Goal: Task Accomplishment & Management: Complete application form

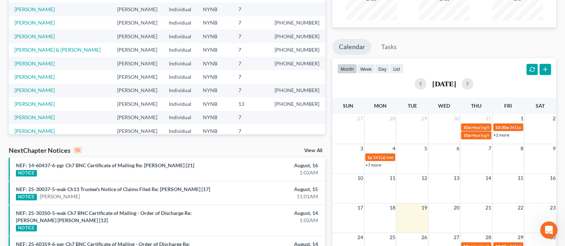
scroll to position [193, 0]
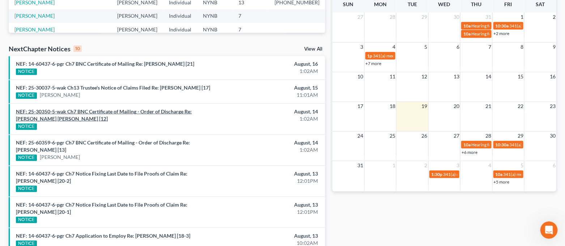
click at [177, 112] on link "NEF: 25-30350-5-wak Ch7 BNC Certificate of Mailing - Order of Discharge Re: [PE…" at bounding box center [104, 114] width 176 height 13
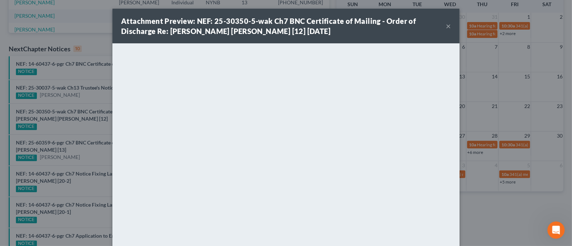
click at [446, 25] on button "×" at bounding box center [448, 26] width 5 height 9
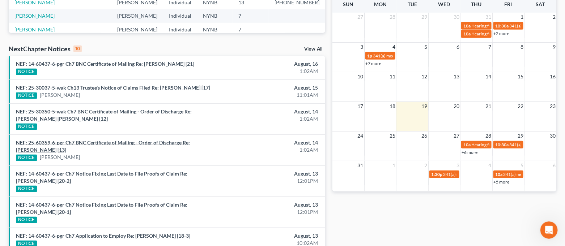
click at [190, 143] on link "NEF: 25-60359-6-pgr Ch7 BNC Certificate of Mailing - Order of Discharge Re: [PE…" at bounding box center [103, 146] width 174 height 13
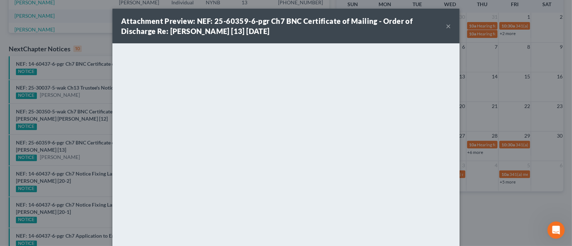
click at [446, 26] on button "×" at bounding box center [448, 26] width 5 height 9
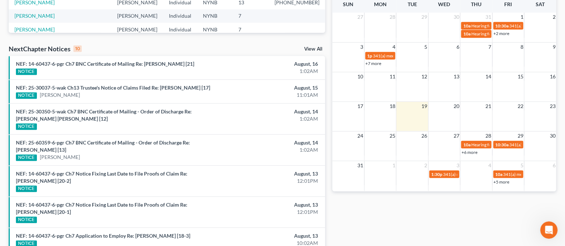
click at [311, 51] on link "View All" at bounding box center [313, 49] width 18 height 5
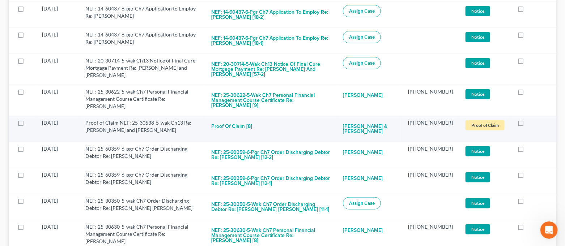
scroll to position [337, 0]
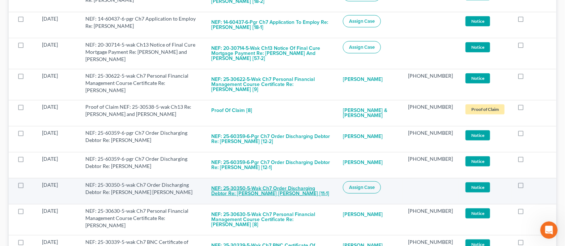
click at [251, 185] on button "NEF: 25-30350-5-wak Ch7 Order Discharging Debtor Re: [PERSON_NAME] [PERSON_NAME…" at bounding box center [271, 192] width 120 height 20
checkbox input "true"
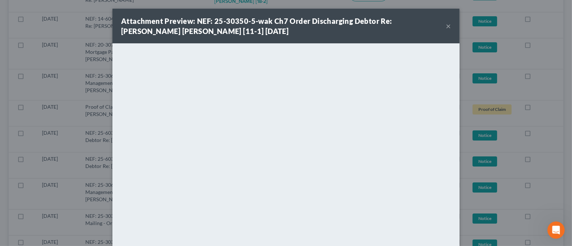
click at [446, 28] on button "×" at bounding box center [448, 26] width 5 height 9
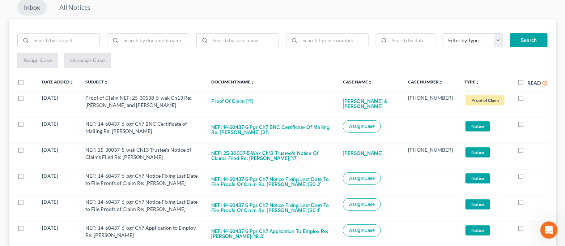
scroll to position [0, 0]
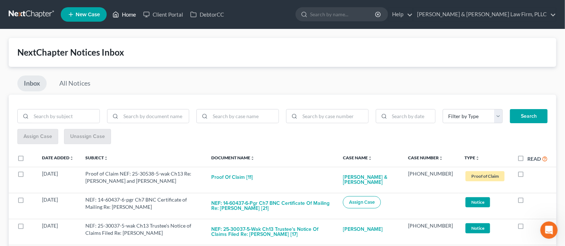
click at [126, 17] on link "Home" at bounding box center [124, 14] width 31 height 13
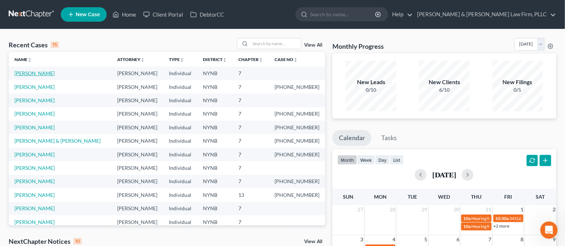
click at [39, 73] on link "[PERSON_NAME]" at bounding box center [34, 73] width 40 height 6
select select "0"
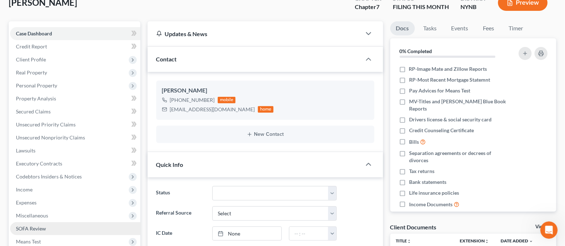
scroll to position [96, 0]
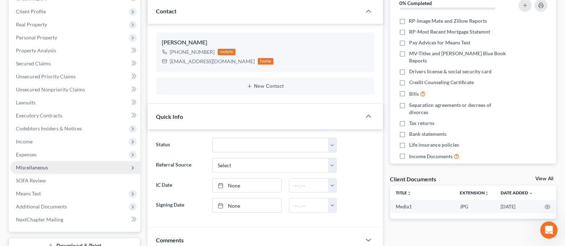
click at [60, 164] on span "Miscellaneous" at bounding box center [75, 167] width 130 height 13
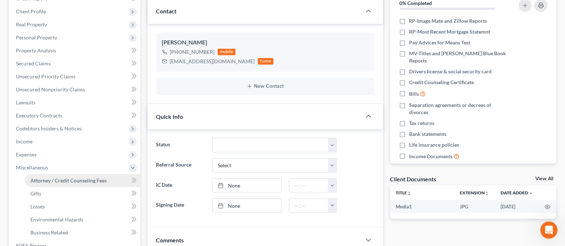
click at [65, 182] on span "Attorney / Credit Counseling Fees" at bounding box center [68, 181] width 76 height 6
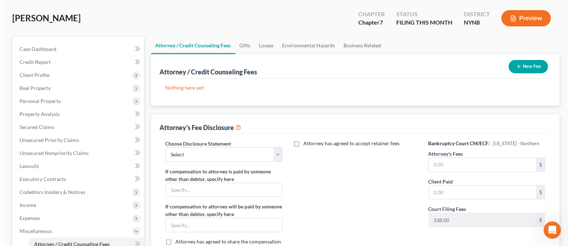
scroll to position [48, 0]
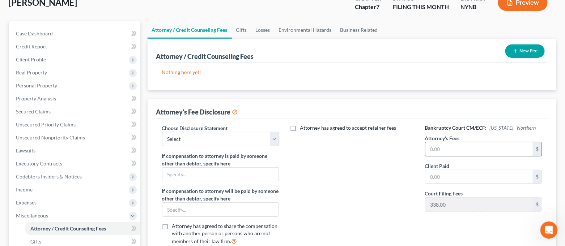
click at [448, 148] on input "text" at bounding box center [479, 149] width 108 height 14
type input "1,382.00"
click at [460, 176] on input "text" at bounding box center [479, 177] width 108 height 14
type input "1,382.00"
click at [397, 187] on div "Attorney has agreed to accept retainer fees" at bounding box center [352, 187] width 132 height 127
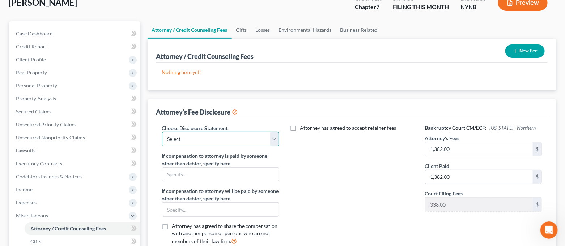
click at [269, 139] on select "Select [PERSON_NAME] & [PERSON_NAME] Law firm, PLLC" at bounding box center [220, 139] width 117 height 14
select select "0"
click at [162, 132] on select "Select [PERSON_NAME] & [PERSON_NAME] Law firm, PLLC" at bounding box center [220, 139] width 117 height 14
click at [341, 166] on div "Attorney has agreed to accept retainer fees" at bounding box center [352, 187] width 132 height 127
click at [531, 51] on button "New Fee" at bounding box center [524, 50] width 39 height 13
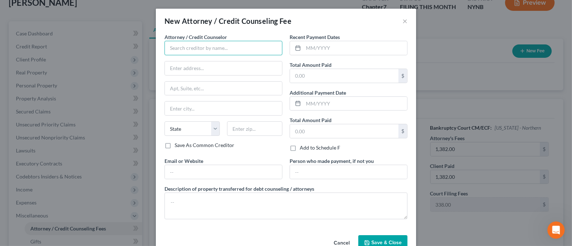
click at [231, 51] on input "text" at bounding box center [224, 48] width 118 height 14
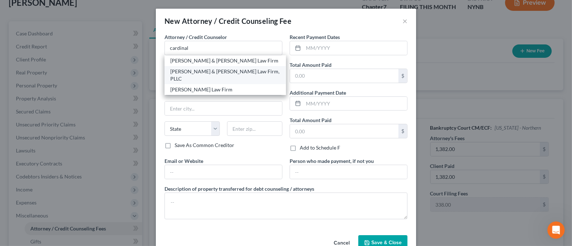
click at [227, 69] on div "[PERSON_NAME] & [PERSON_NAME] Law Firm, PLLC" at bounding box center [225, 75] width 110 height 14
type input "[PERSON_NAME] & [PERSON_NAME] Law Firm, PLLC"
type input "[STREET_ADDRESS]"
type input "Suite 100"
type input "Cicero"
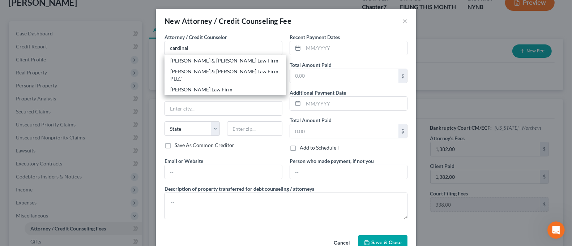
select select "35"
type input "13039"
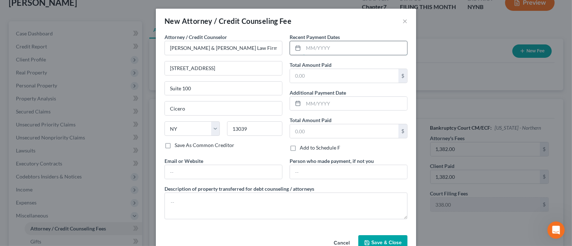
click at [316, 46] on input "text" at bounding box center [355, 48] width 104 height 14
type input "08/2025"
click at [328, 77] on input "text" at bounding box center [344, 76] width 108 height 14
type input "80.00"
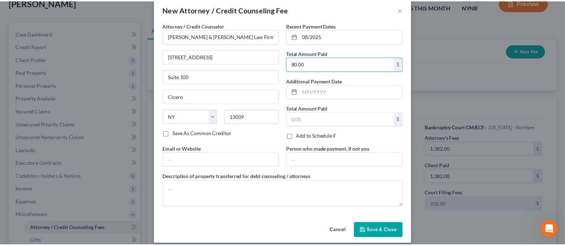
scroll to position [18, 0]
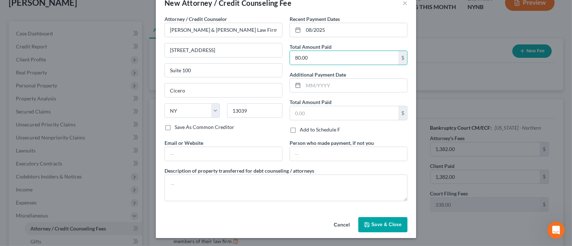
click at [378, 220] on button "Save & Close" at bounding box center [382, 224] width 49 height 15
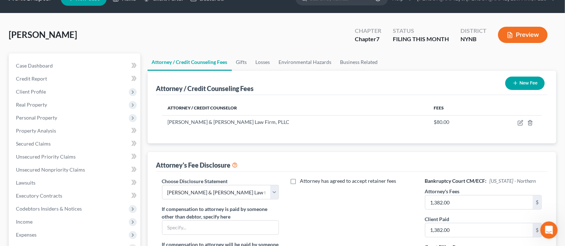
scroll to position [0, 0]
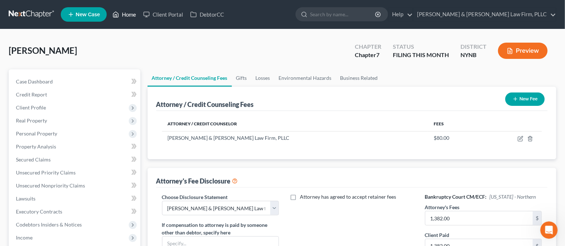
click at [121, 15] on link "Home" at bounding box center [124, 14] width 31 height 13
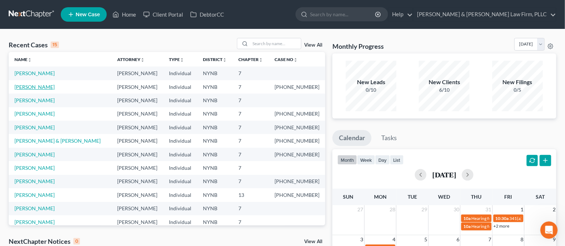
click at [34, 89] on link "[PERSON_NAME]" at bounding box center [34, 87] width 40 height 6
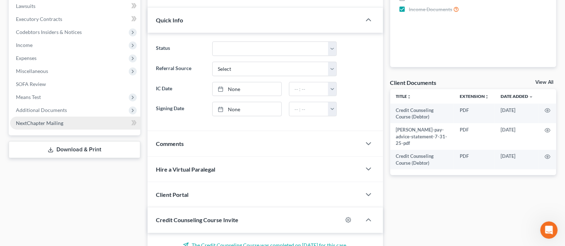
scroll to position [98, 0]
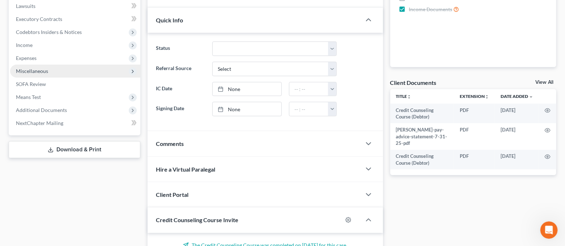
click at [38, 72] on span "Miscellaneous" at bounding box center [32, 71] width 32 height 6
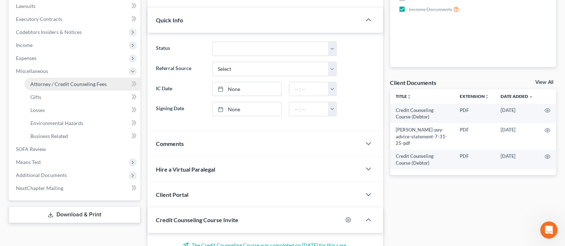
click at [48, 85] on span "Attorney / Credit Counseling Fees" at bounding box center [68, 84] width 76 height 6
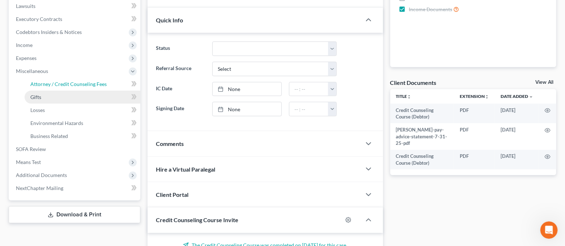
select select "0"
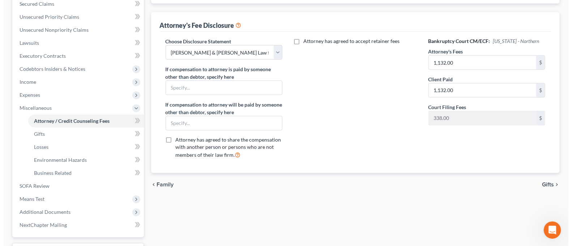
scroll to position [48, 0]
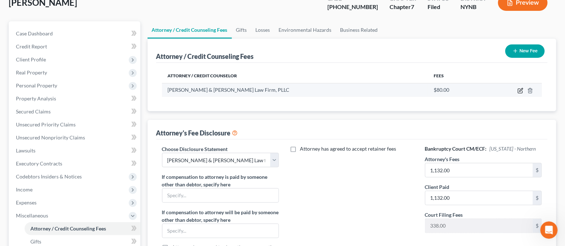
click at [518, 91] on icon "button" at bounding box center [520, 91] width 6 height 6
select select "35"
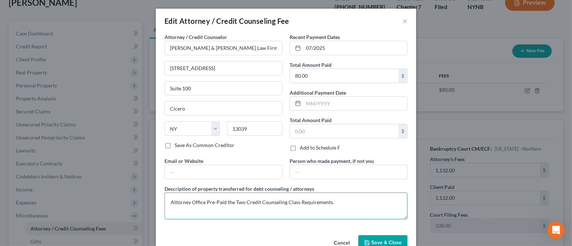
drag, startPoint x: 336, startPoint y: 202, endPoint x: 172, endPoint y: 201, distance: 164.2
click at [124, 206] on div "Edit Attorney / Credit Counseling Fee × Attorney / Credit Counselor * [PERSON_N…" at bounding box center [286, 123] width 572 height 246
click at [402, 22] on button "×" at bounding box center [404, 21] width 5 height 9
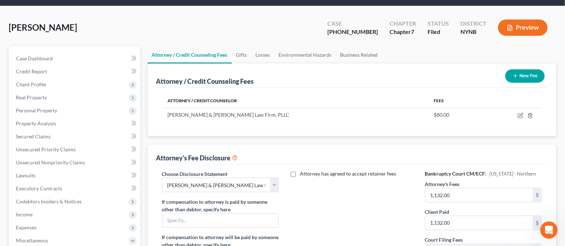
scroll to position [0, 0]
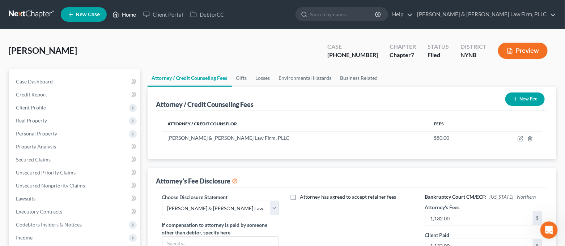
click at [132, 15] on link "Home" at bounding box center [124, 14] width 31 height 13
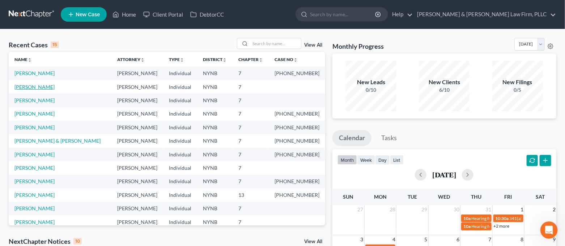
click at [15, 84] on link "[PERSON_NAME]" at bounding box center [34, 87] width 40 height 6
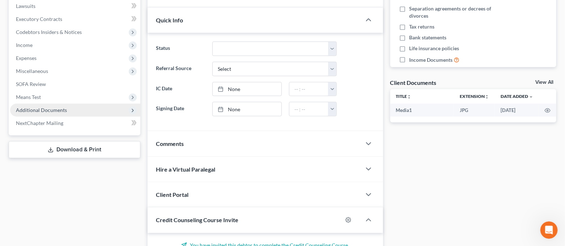
scroll to position [2888, 0]
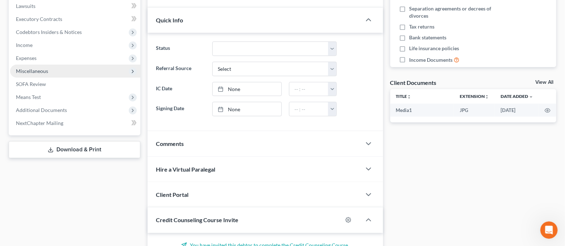
click at [56, 72] on span "Miscellaneous" at bounding box center [75, 71] width 130 height 13
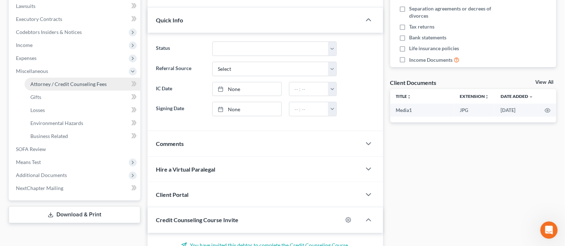
click at [59, 81] on span "Attorney / Credit Counseling Fees" at bounding box center [68, 84] width 76 height 6
select select "0"
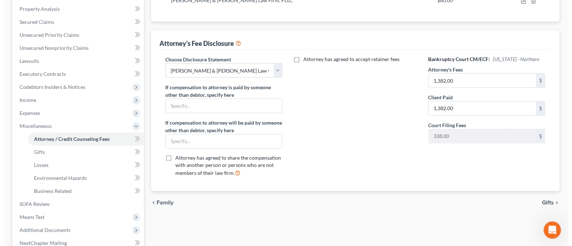
scroll to position [48, 0]
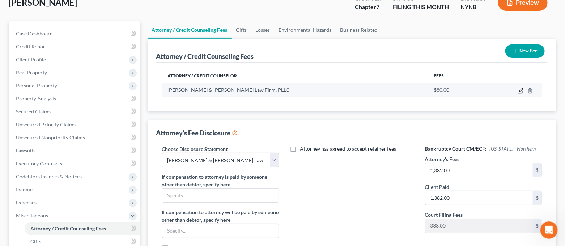
click at [520, 89] on icon "button" at bounding box center [520, 91] width 4 height 4
select select "35"
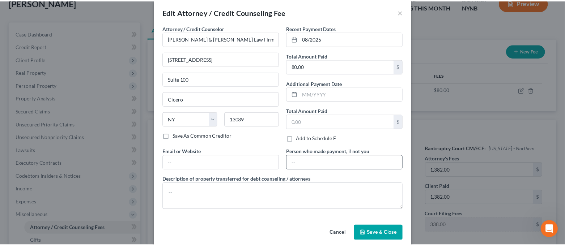
scroll to position [18, 0]
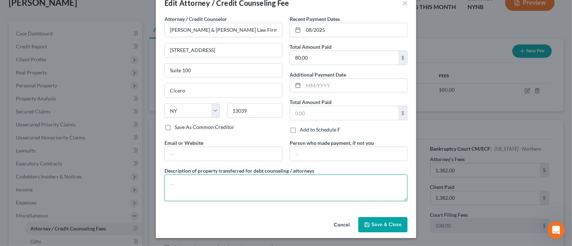
paste textarea "Attorney Office Pre-Paid the Two Credit Counseling Class Requirements."
type textarea "Attorney Office Pre-Paid the Two Credit Counseling Class Requirements."
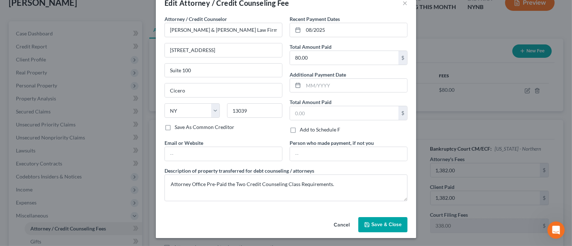
click at [379, 221] on button "Save & Close" at bounding box center [382, 224] width 49 height 15
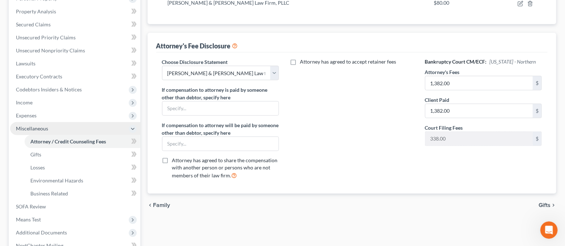
scroll to position [193, 0]
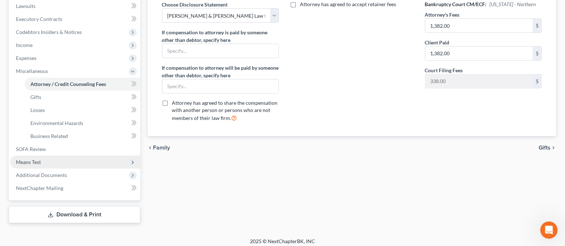
click at [67, 160] on span "Means Test" at bounding box center [75, 162] width 130 height 13
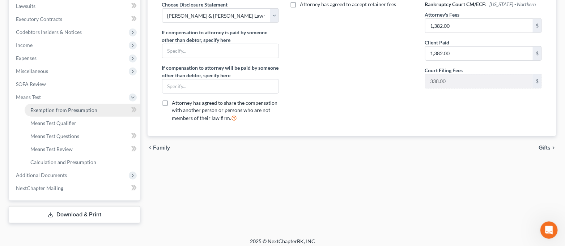
click at [77, 107] on span "Exemption from Presumption" at bounding box center [63, 110] width 67 height 6
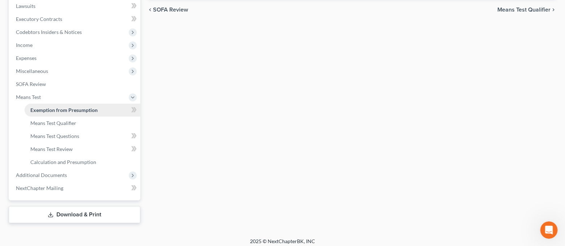
radio input "true"
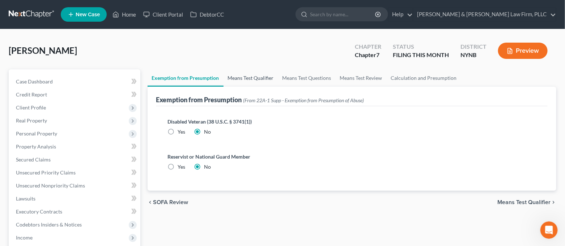
click at [248, 74] on link "Means Test Qualifier" at bounding box center [250, 77] width 55 height 17
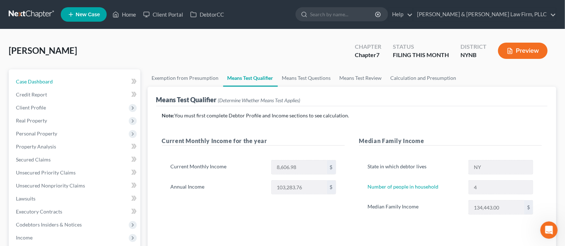
click at [33, 85] on link "Case Dashboard" at bounding box center [75, 81] width 130 height 13
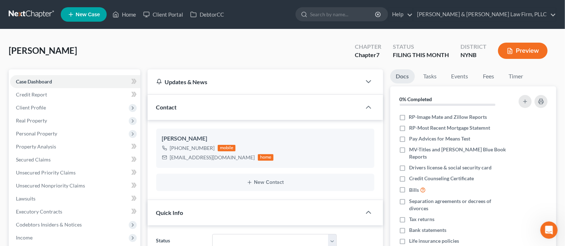
scroll to position [2888, 0]
click at [49, 130] on span "Personal Property" at bounding box center [75, 133] width 130 height 13
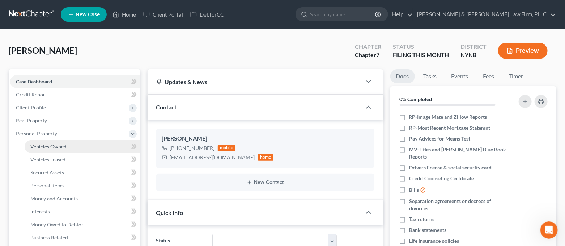
click at [59, 147] on span "Vehicles Owned" at bounding box center [48, 147] width 36 height 6
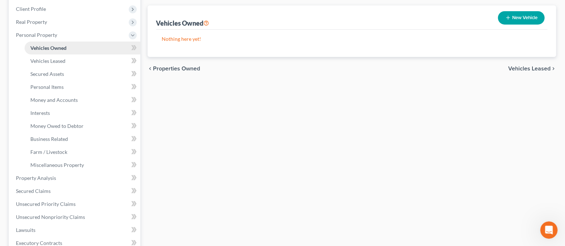
scroll to position [144, 0]
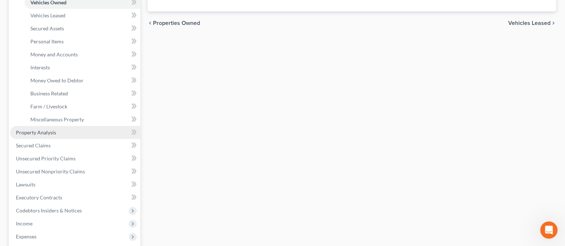
click at [63, 131] on link "Property Analysis" at bounding box center [75, 132] width 130 height 13
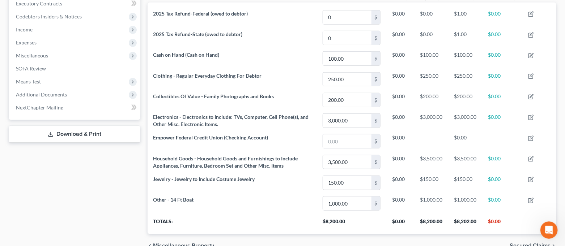
scroll to position [144, 0]
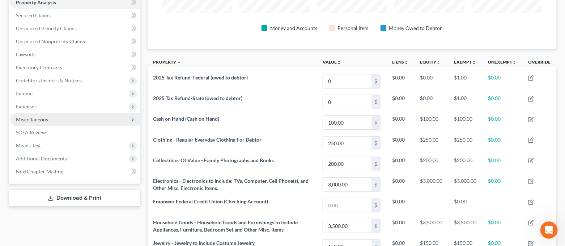
click at [57, 119] on span "Miscellaneous" at bounding box center [75, 119] width 130 height 13
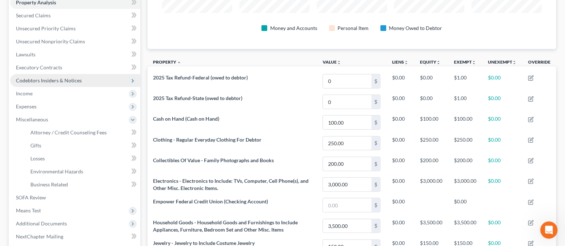
click at [55, 77] on span "Codebtors Insiders & Notices" at bounding box center [49, 80] width 66 height 6
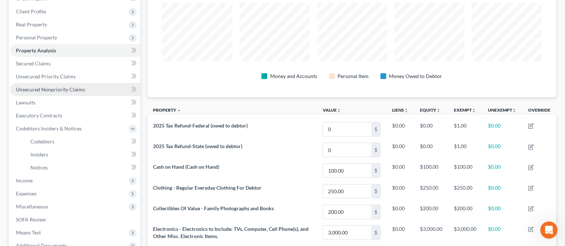
click at [57, 84] on link "Unsecured Nonpriority Claims" at bounding box center [75, 89] width 130 height 13
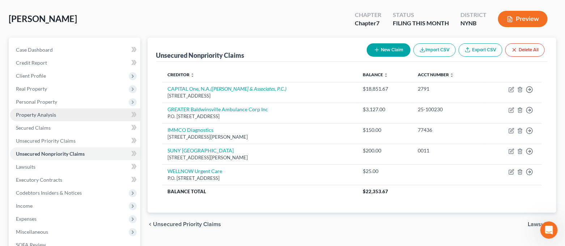
scroll to position [48, 0]
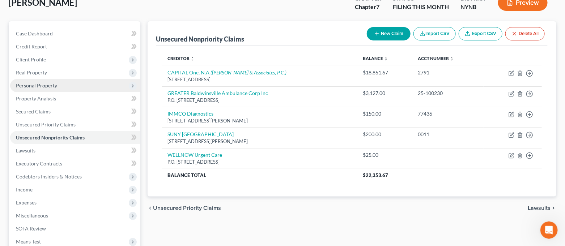
click at [59, 82] on span "Personal Property" at bounding box center [75, 85] width 130 height 13
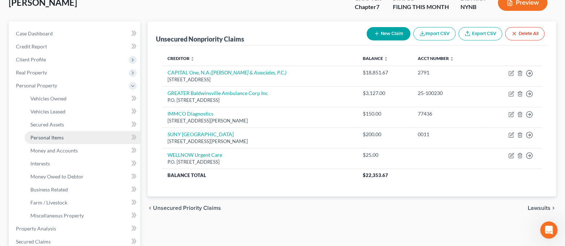
click at [71, 136] on link "Personal Items" at bounding box center [83, 137] width 116 height 13
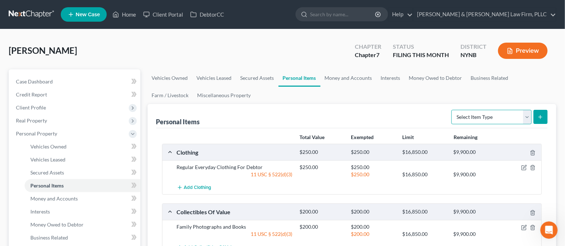
click at [498, 115] on select "Select Item Type Clothing Collectibles Of Value Electronics Firearms Household …" at bounding box center [491, 117] width 80 height 14
click at [452, 110] on select "Select Item Type Clothing Collectibles Of Value Electronics Firearms Household …" at bounding box center [491, 117] width 80 height 14
click at [545, 118] on button "submit" at bounding box center [540, 117] width 14 height 14
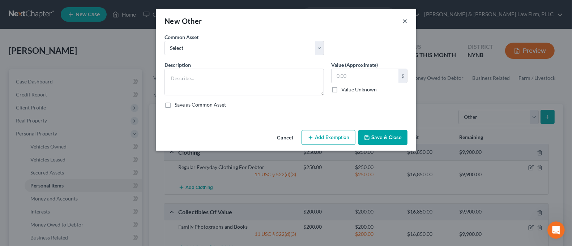
click at [406, 22] on button "×" at bounding box center [404, 21] width 5 height 9
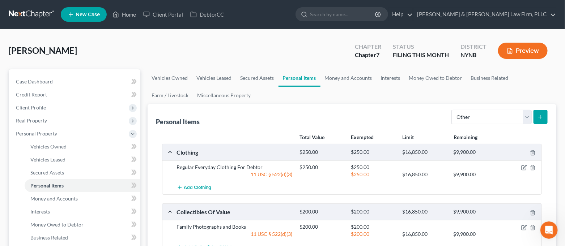
click at [539, 119] on icon "submit" at bounding box center [540, 117] width 6 height 6
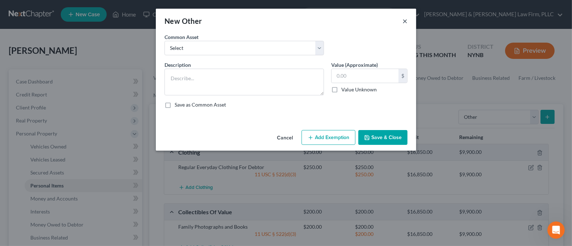
click at [405, 19] on button "×" at bounding box center [404, 21] width 5 height 9
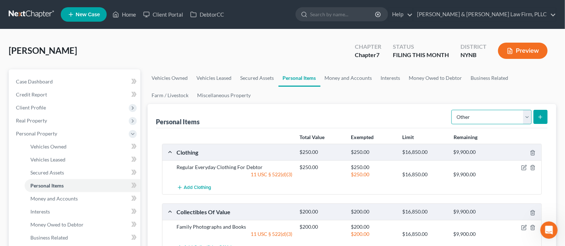
click at [490, 117] on select "Select Item Type Clothing Collectibles Of Value Electronics Firearms Household …" at bounding box center [491, 117] width 80 height 14
select select "firearms"
click at [452, 110] on select "Select Item Type Clothing Collectibles Of Value Electronics Firearms Household …" at bounding box center [491, 117] width 80 height 14
click at [537, 116] on icon "submit" at bounding box center [540, 117] width 6 height 6
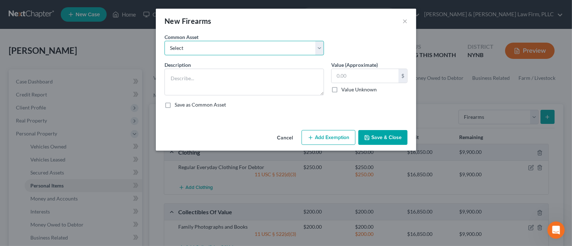
click at [285, 50] on select "Select Firearms to Include Two Guns for Bird Hunting Firearms to Include Two Hu…" at bounding box center [244, 48] width 159 height 14
select select "1"
click at [165, 41] on select "Select Firearms to Include Two Guns for Bird Hunting Firearms to Include Two Hu…" at bounding box center [244, 48] width 159 height 14
type textarea "Firearms to Include"
type input "0"
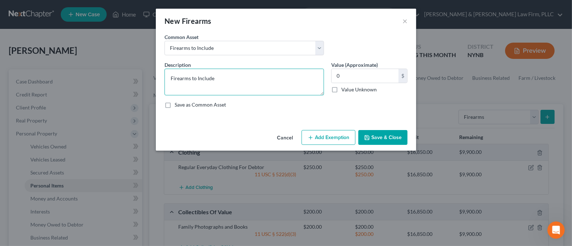
click at [242, 81] on textarea "Firearms to Include" at bounding box center [244, 82] width 159 height 27
type textarea "Firearms to Include One Shot Gun and Four Misc. Guns"
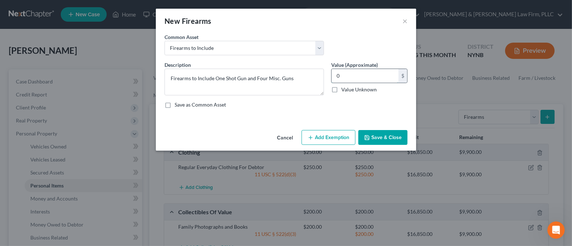
click at [349, 77] on input "0" at bounding box center [365, 76] width 67 height 14
type input "2,000.00"
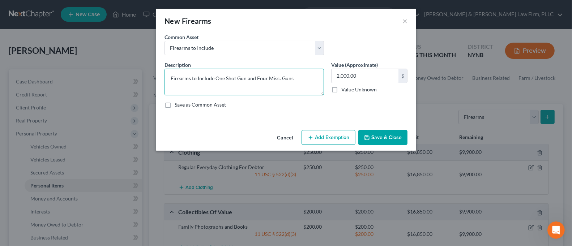
drag, startPoint x: 292, startPoint y: 79, endPoint x: 267, endPoint y: 83, distance: 25.3
click at [267, 83] on textarea "Firearms to Include One Shot Gun and Four Misc. Guns" at bounding box center [244, 82] width 159 height 27
type textarea "Firearms to Include One Shot Gun and Four Rifles"
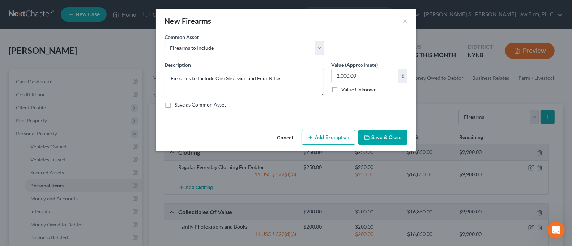
click at [347, 136] on button "Add Exemption" at bounding box center [329, 137] width 54 height 15
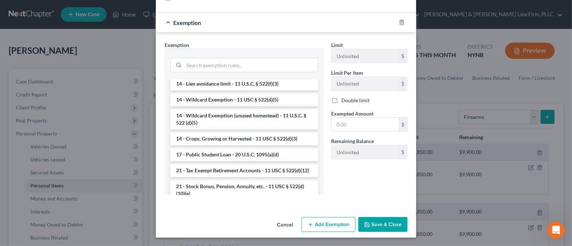
scroll to position [113, 0]
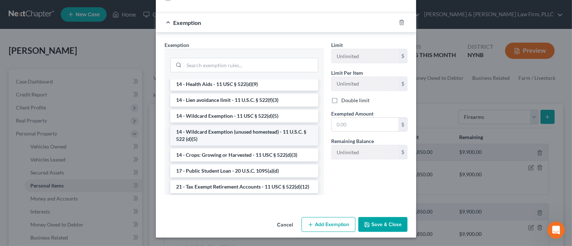
click at [261, 136] on li "14 - Wildcard Exemption (unused homestead) - 11 U.S.C. § 522 (d)(5)" at bounding box center [244, 135] width 148 height 20
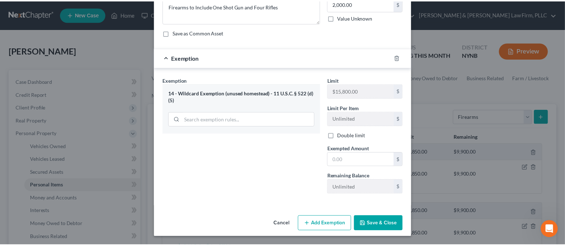
scroll to position [72, 0]
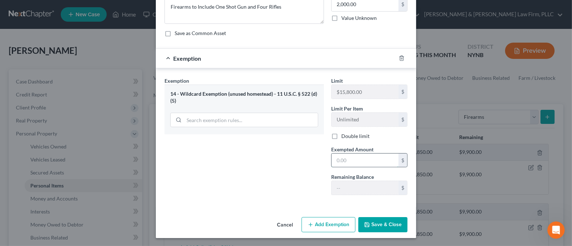
click at [349, 158] on input "text" at bounding box center [365, 161] width 67 height 14
type input "2,000.00"
click at [311, 165] on div "Exemption Set must be selected for CA. Exemption * 14 - Wildcard Exemption (unu…" at bounding box center [244, 139] width 167 height 124
click at [371, 228] on button "Save & Close" at bounding box center [382, 224] width 49 height 15
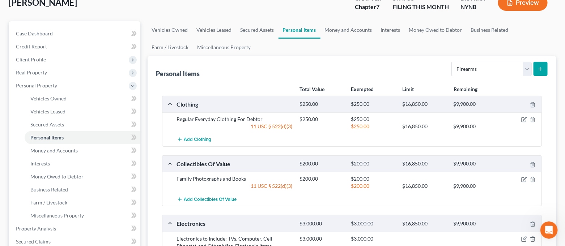
scroll to position [0, 0]
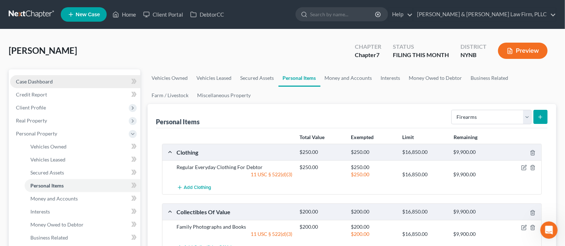
click at [83, 80] on link "Case Dashboard" at bounding box center [75, 81] width 130 height 13
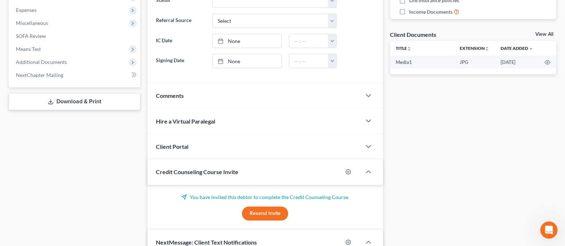
scroll to position [439, 0]
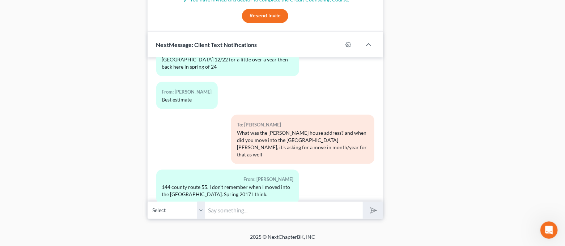
click at [243, 210] on input "text" at bounding box center [284, 211] width 158 height 18
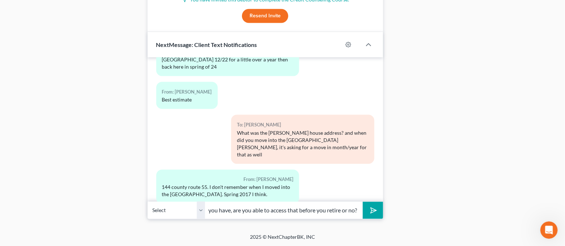
scroll to position [0, 199]
type input "For any of your retirement accounts that you have through work, like the 403b y…"
click at [363, 202] on button "submit" at bounding box center [373, 210] width 20 height 17
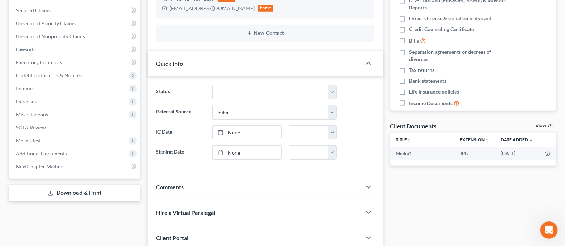
scroll to position [0, 0]
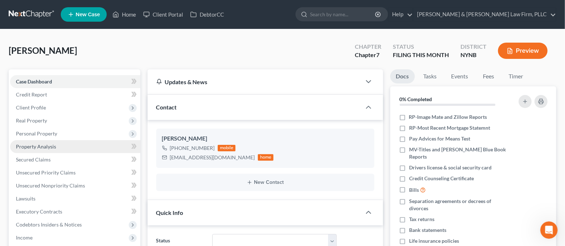
click at [56, 144] on link "Property Analysis" at bounding box center [75, 146] width 130 height 13
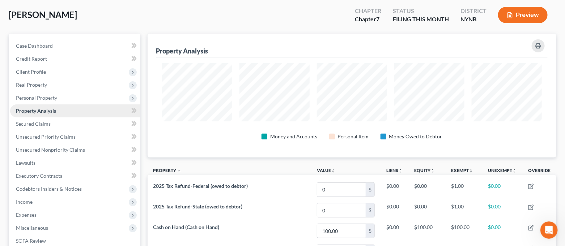
scroll to position [96, 0]
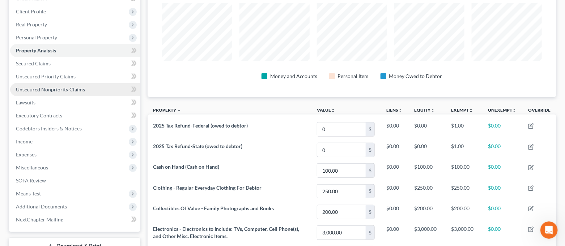
click at [67, 88] on span "Unsecured Nonpriority Claims" at bounding box center [50, 89] width 69 height 6
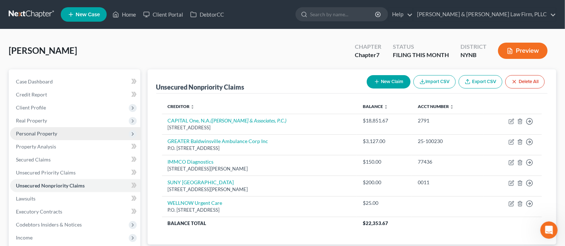
click at [59, 127] on span "Personal Property" at bounding box center [75, 133] width 130 height 13
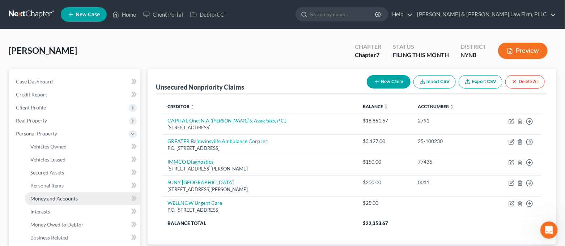
click at [70, 201] on span "Money and Accounts" at bounding box center [53, 199] width 47 height 6
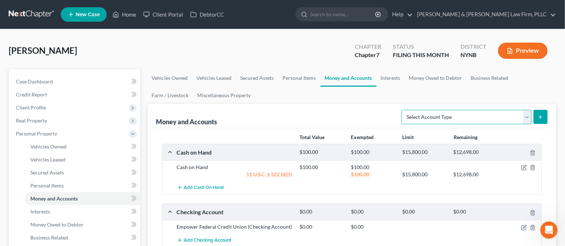
click at [467, 117] on select "Select Account Type Brokerage Cash on Hand Certificates of Deposit Checking Acc…" at bounding box center [466, 117] width 130 height 14
click at [466, 116] on select "Select Account Type Brokerage Cash on Hand Certificates of Deposit Checking Acc…" at bounding box center [466, 117] width 130 height 14
click at [397, 78] on link "Interests" at bounding box center [390, 77] width 28 height 17
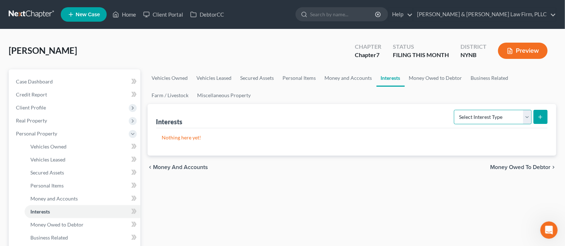
click at [495, 120] on select "Select Interest Type 401K Annuity Bond Education IRA Government Bond Government…" at bounding box center [493, 117] width 78 height 14
click at [455, 110] on select "Select Interest Type 401K Annuity Bond Education IRA Government Bond Government…" at bounding box center [493, 117] width 78 height 14
click at [545, 117] on button "submit" at bounding box center [540, 117] width 14 height 14
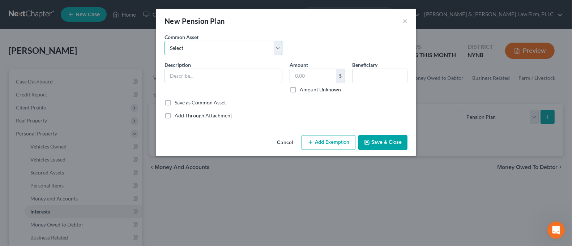
click at [248, 49] on select "Select [US_STATE] State Retirement Pension Plan from Prior Employer" at bounding box center [224, 48] width 118 height 14
drag, startPoint x: 252, startPoint y: 50, endPoint x: 284, endPoint y: 35, distance: 34.5
click at [252, 50] on select "Select [US_STATE] State Retirement Pension Plan from Prior Employer" at bounding box center [224, 48] width 118 height 14
click at [402, 24] on div "New Pension Plan ×" at bounding box center [286, 21] width 260 height 25
click at [405, 21] on button "×" at bounding box center [404, 21] width 5 height 9
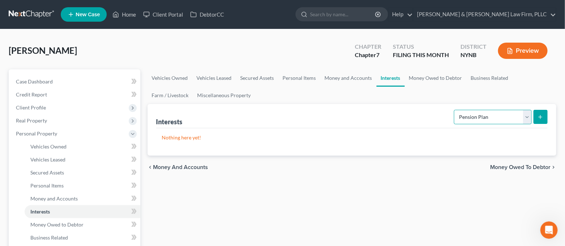
click at [504, 115] on select "Select Interest Type 401K Annuity Bond Education IRA Government Bond Government…" at bounding box center [493, 117] width 78 height 14
select select "other_retirement_plan"
click at [455, 110] on select "Select Interest Type 401K Annuity Bond Education IRA Government Bond Government…" at bounding box center [493, 117] width 78 height 14
click at [545, 114] on button "submit" at bounding box center [540, 117] width 14 height 14
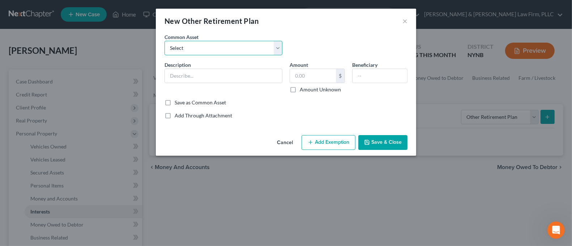
click at [242, 41] on select "Select Employer Related Retirement Interest" at bounding box center [224, 48] width 118 height 14
drag, startPoint x: 242, startPoint y: 41, endPoint x: 241, endPoint y: 46, distance: 4.8
click at [242, 41] on select "Select Employer Related Retirement Interest" at bounding box center [224, 48] width 118 height 14
click at [236, 74] on input "text" at bounding box center [223, 76] width 117 height 14
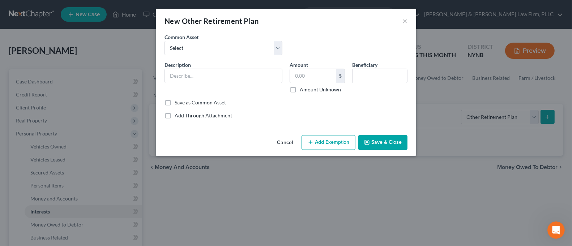
click at [314, 37] on div "Common Asset Select Employer Related Retirement Interest" at bounding box center [286, 47] width 250 height 28
click at [222, 72] on input "text" at bounding box center [223, 76] width 117 height 14
type input "403(b)"
click at [319, 87] on label "Amount Unknown" at bounding box center [320, 89] width 41 height 7
click at [307, 87] on input "Amount Unknown" at bounding box center [305, 88] width 5 height 5
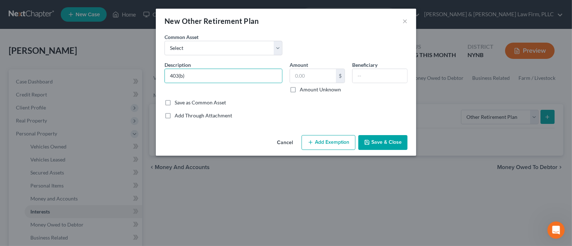
checkbox input "true"
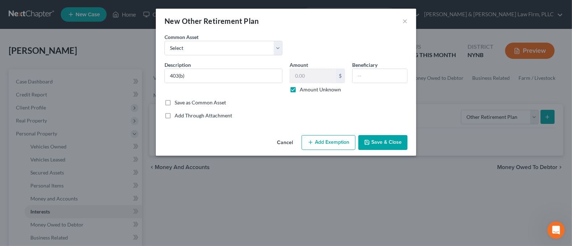
click at [392, 141] on button "Save & Close" at bounding box center [382, 142] width 49 height 15
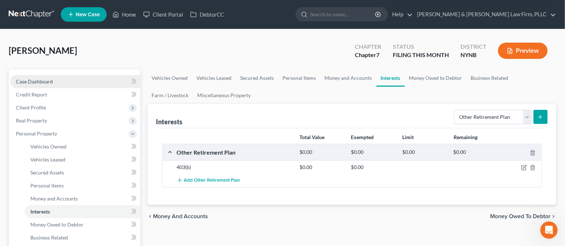
click at [59, 82] on link "Case Dashboard" at bounding box center [75, 81] width 130 height 13
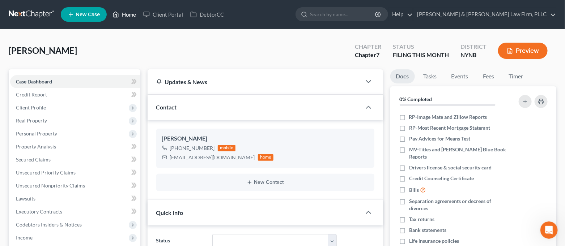
click at [119, 11] on icon at bounding box center [115, 14] width 7 height 9
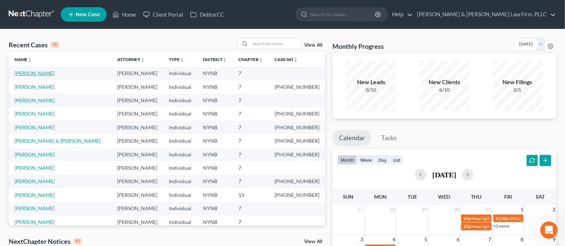
click at [37, 74] on link "[PERSON_NAME]" at bounding box center [34, 73] width 40 height 6
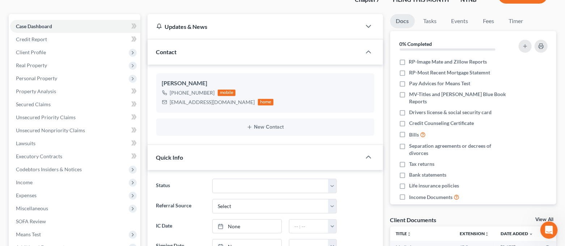
scroll to position [53, 0]
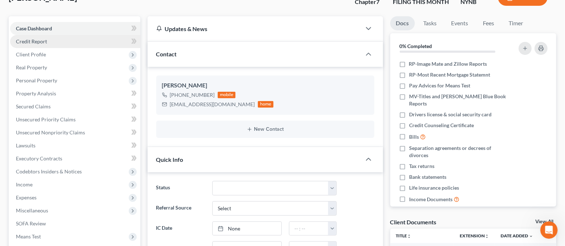
click at [75, 44] on link "Credit Report" at bounding box center [75, 41] width 130 height 13
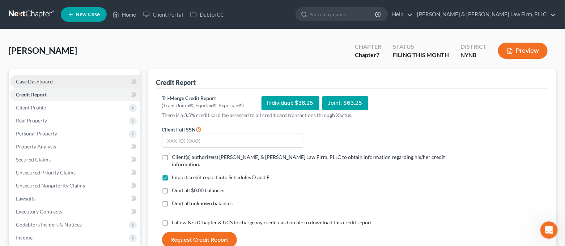
click at [57, 80] on link "Case Dashboard" at bounding box center [75, 81] width 130 height 13
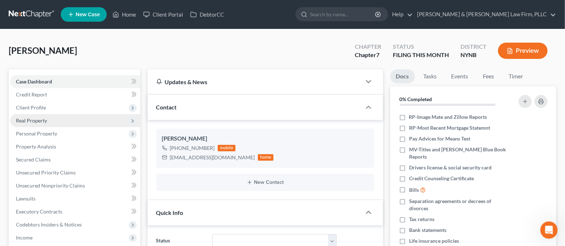
scroll to position [2987, 0]
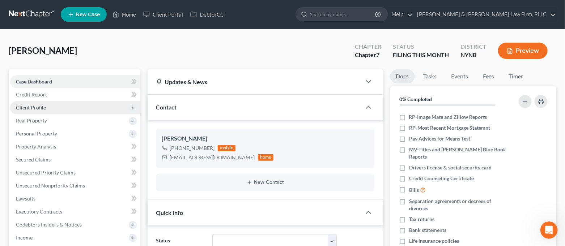
click at [41, 110] on span "Client Profile" at bounding box center [31, 107] width 30 height 6
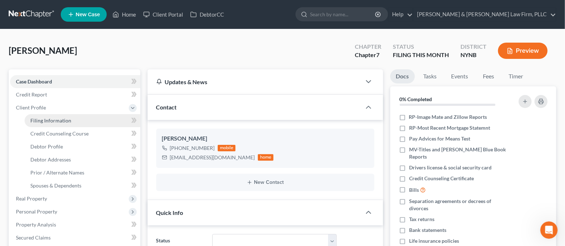
click at [43, 119] on span "Filing Information" at bounding box center [50, 121] width 41 height 6
select select "1"
select select "0"
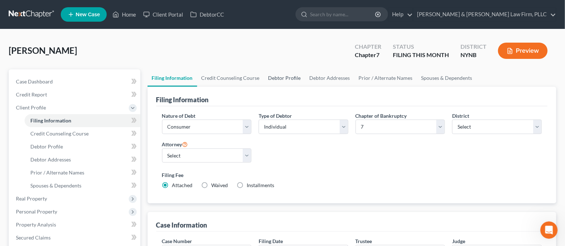
click at [273, 74] on link "Debtor Profile" at bounding box center [284, 77] width 41 height 17
select select "3"
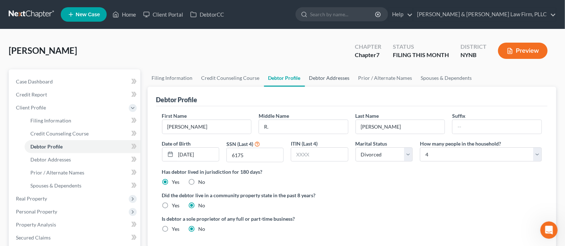
click at [316, 76] on link "Debtor Addresses" at bounding box center [329, 77] width 49 height 17
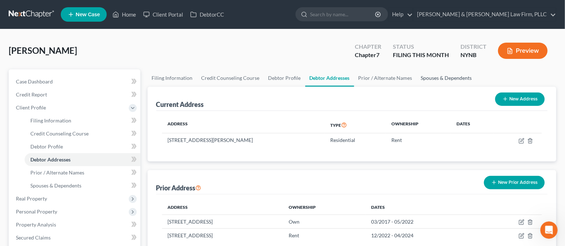
click at [426, 76] on link "Spouses & Dependents" at bounding box center [447, 77] width 60 height 17
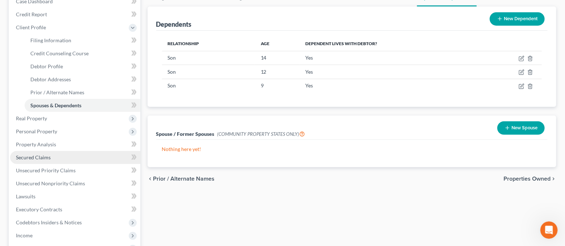
scroll to position [96, 0]
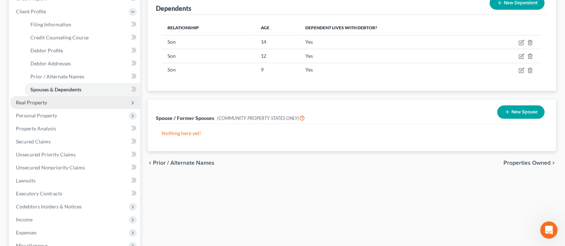
click at [64, 101] on span "Real Property" at bounding box center [75, 102] width 130 height 13
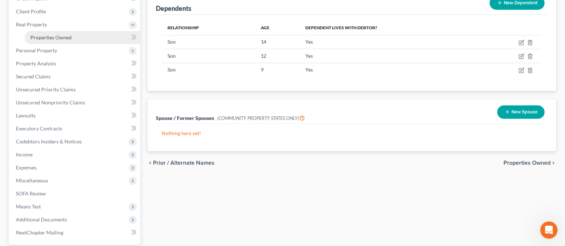
click at [59, 41] on link "Properties Owned" at bounding box center [83, 37] width 116 height 13
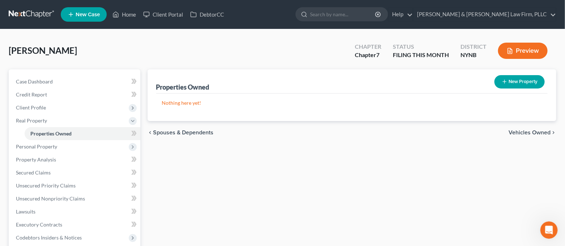
click at [509, 85] on button "New Property" at bounding box center [519, 81] width 50 height 13
select select "35"
select select "33"
select select "0"
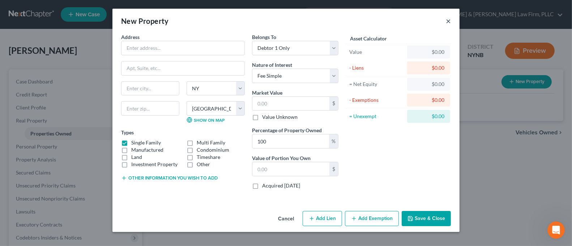
click at [447, 20] on button "×" at bounding box center [448, 21] width 5 height 9
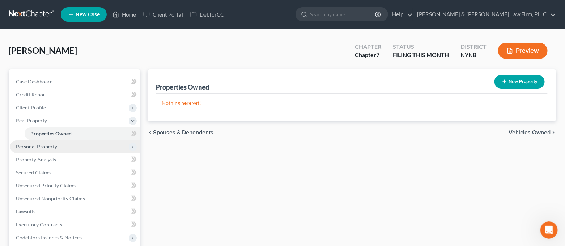
click at [42, 145] on span "Personal Property" at bounding box center [36, 147] width 41 height 6
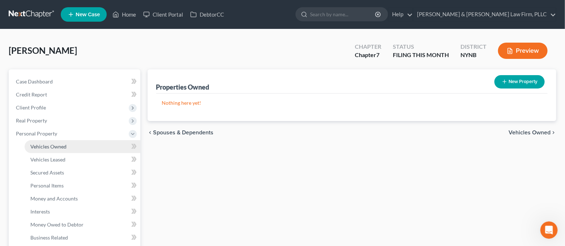
click at [43, 145] on span "Vehicles Owned" at bounding box center [48, 147] width 36 height 6
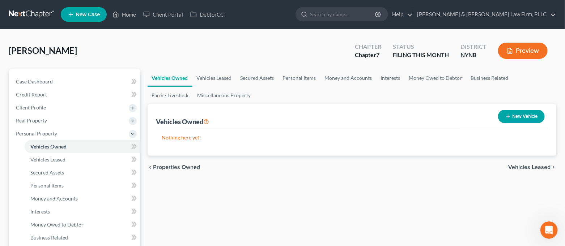
click at [505, 118] on icon "button" at bounding box center [508, 117] width 6 height 6
select select "0"
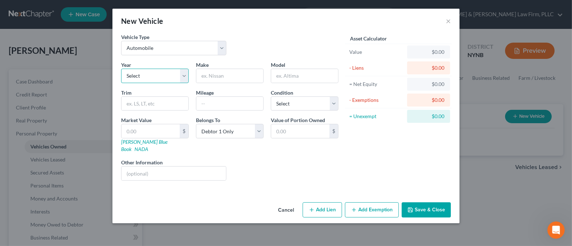
click at [170, 78] on select "Select 2026 2025 2024 2023 2022 2021 2020 2019 2018 2017 2016 2015 2014 2013 20…" at bounding box center [155, 76] width 68 height 14
select select "9"
click at [121, 69] on select "Select 2026 2025 2024 2023 2022 2021 2020 2019 2018 2017 2016 2015 2014 2013 20…" at bounding box center [155, 76] width 68 height 14
click at [222, 75] on input "text" at bounding box center [229, 76] width 67 height 14
type input "Chevrolet"
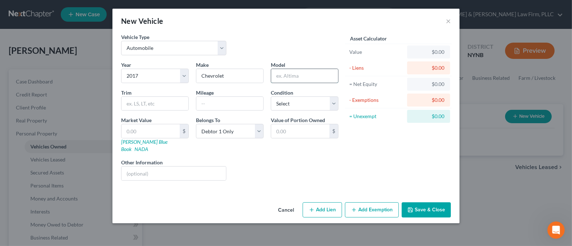
click at [297, 74] on input "text" at bounding box center [304, 76] width 67 height 14
type input "Silverado"
click at [237, 110] on input "text" at bounding box center [229, 104] width 67 height 14
type input "120K"
click at [278, 109] on select "Select Excellent Very Good Good Fair Poor" at bounding box center [305, 104] width 68 height 14
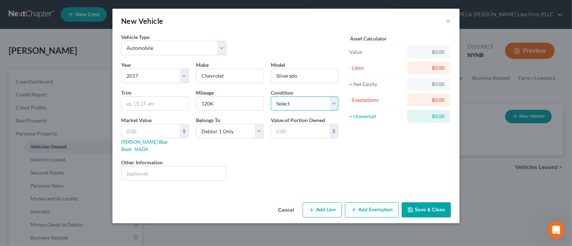
select select "2"
click at [271, 97] on select "Select Excellent Very Good Good Fair Poor" at bounding box center [305, 104] width 68 height 14
click at [421, 202] on button "Save & Close" at bounding box center [426, 209] width 49 height 15
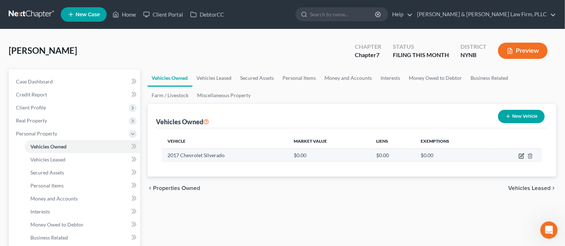
click at [521, 157] on icon "button" at bounding box center [521, 155] width 3 height 3
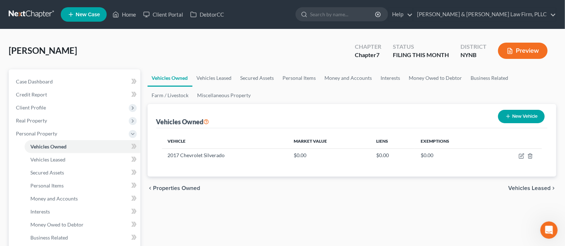
select select "0"
select select "9"
select select "2"
select select "0"
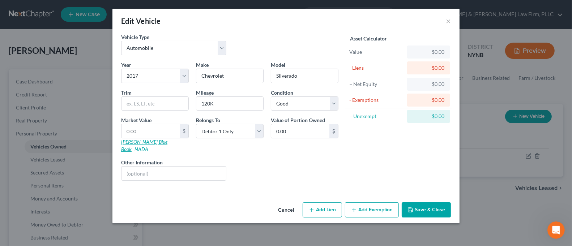
click at [140, 143] on link "[PERSON_NAME] Blue Book" at bounding box center [144, 145] width 46 height 13
click at [446, 22] on button "×" at bounding box center [448, 21] width 5 height 9
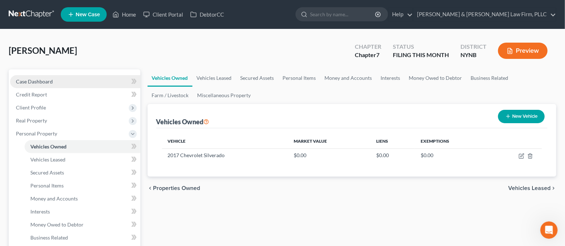
click at [38, 79] on span "Case Dashboard" at bounding box center [34, 81] width 37 height 6
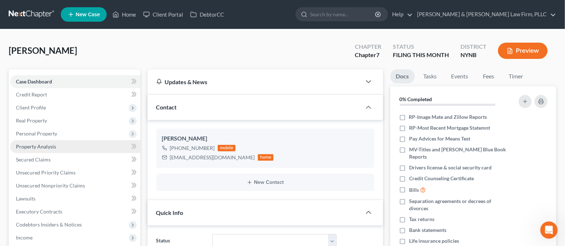
click at [55, 144] on span "Property Analysis" at bounding box center [36, 147] width 40 height 6
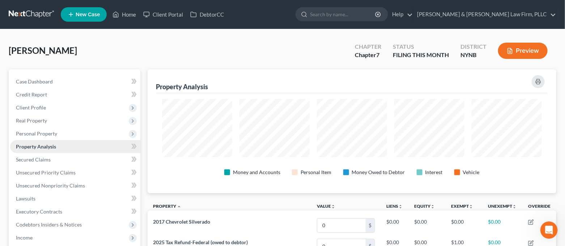
scroll to position [124, 409]
click at [53, 160] on link "Secured Claims" at bounding box center [75, 159] width 130 height 13
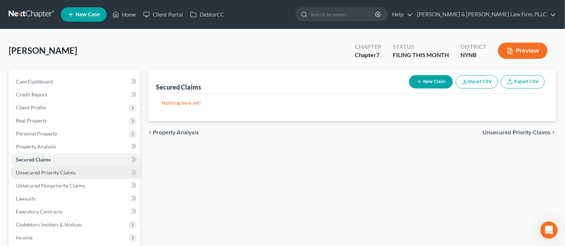
click at [56, 175] on span "Unsecured Priority Claims" at bounding box center [46, 173] width 60 height 6
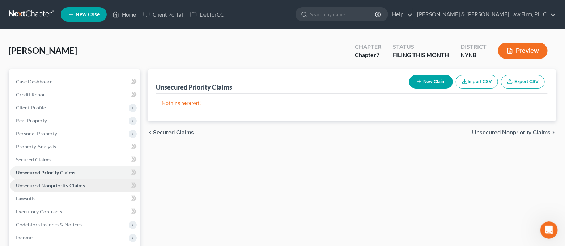
click at [56, 185] on span "Unsecured Nonpriority Claims" at bounding box center [50, 186] width 69 height 6
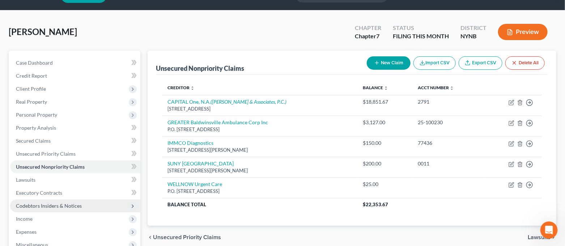
scroll to position [48, 0]
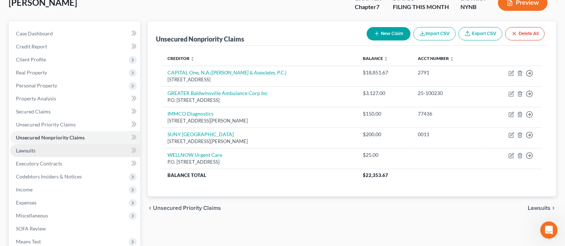
click at [62, 153] on link "Lawsuits" at bounding box center [75, 150] width 130 height 13
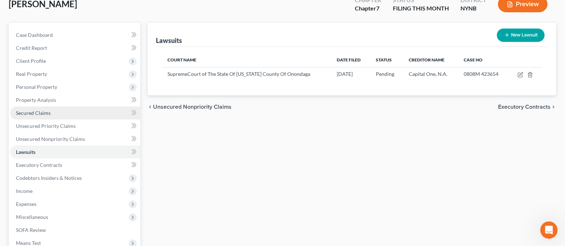
scroll to position [96, 0]
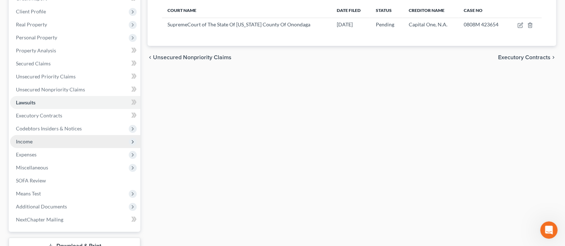
click at [62, 135] on span "Income" at bounding box center [75, 141] width 130 height 13
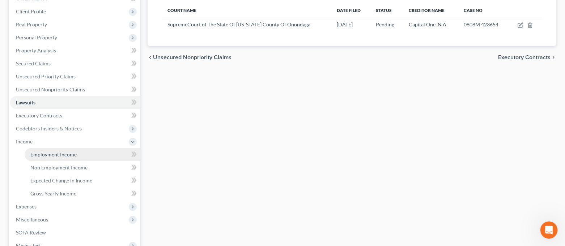
click at [61, 153] on span "Employment Income" at bounding box center [53, 154] width 46 height 6
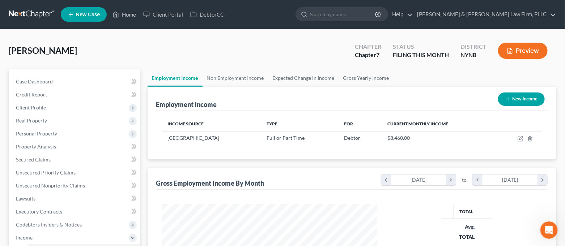
scroll to position [129, 230]
click at [231, 75] on link "Non Employment Income" at bounding box center [235, 77] width 66 height 17
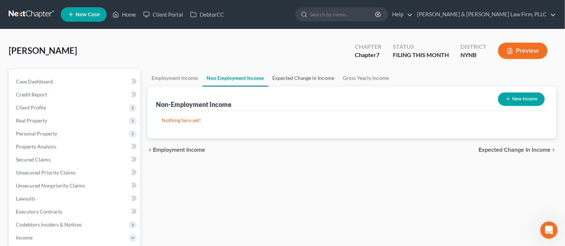
click at [286, 78] on link "Expected Change in Income" at bounding box center [303, 77] width 71 height 17
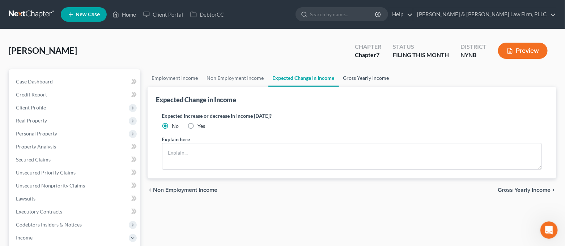
click at [354, 78] on link "Gross Yearly Income" at bounding box center [366, 77] width 55 height 17
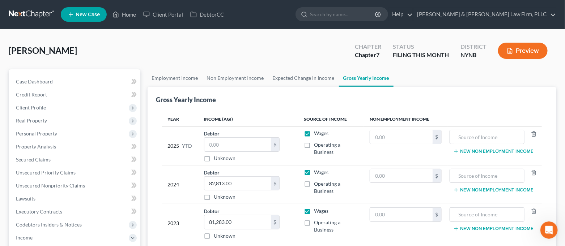
scroll to position [48, 0]
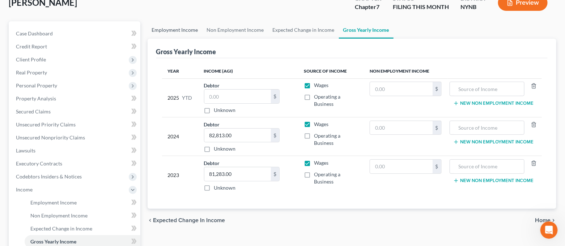
click at [187, 34] on link "Employment Income" at bounding box center [175, 29] width 55 height 17
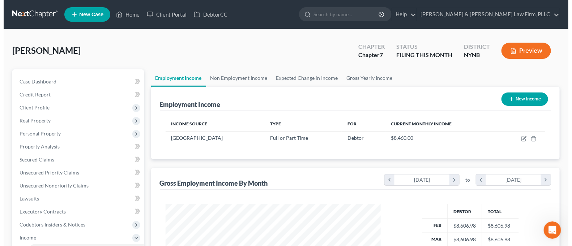
scroll to position [129, 230]
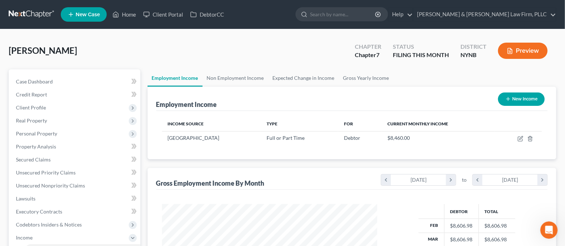
click at [515, 100] on button "New Income" at bounding box center [521, 99] width 47 height 13
select select "0"
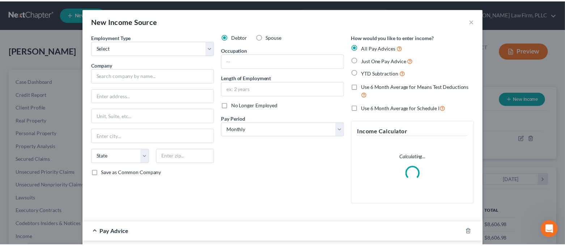
scroll to position [129, 233]
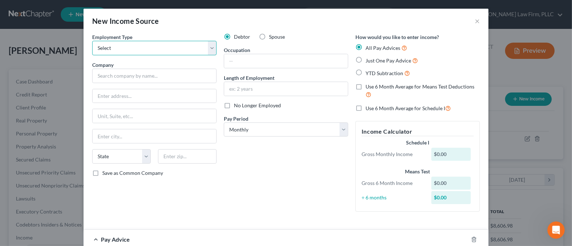
click at [204, 54] on select "Select Full or [DEMOGRAPHIC_DATA] Employment Self Employment" at bounding box center [154, 48] width 124 height 14
select select "1"
click at [92, 41] on select "Select Full or [DEMOGRAPHIC_DATA] Employment Self Employment" at bounding box center [154, 48] width 124 height 14
click at [470, 20] on div "New Income Source ×" at bounding box center [286, 21] width 405 height 25
click at [475, 20] on button "×" at bounding box center [477, 21] width 5 height 9
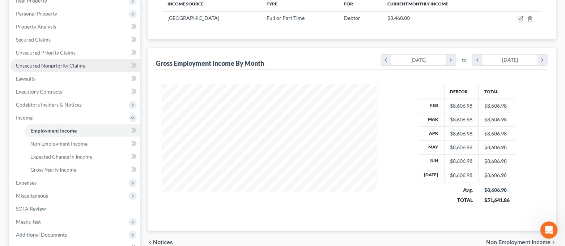
scroll to position [144, 0]
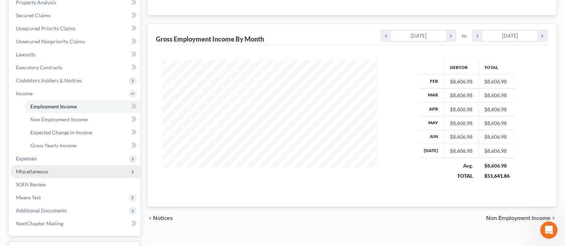
click at [74, 170] on span "Miscellaneous" at bounding box center [75, 171] width 130 height 13
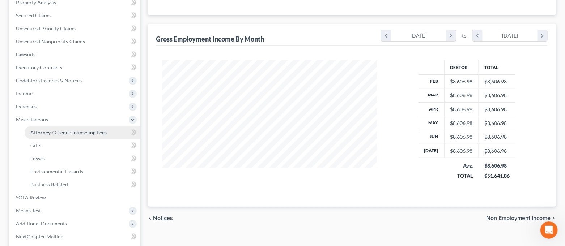
click at [64, 128] on link "Attorney / Credit Counseling Fees" at bounding box center [83, 132] width 116 height 13
select select "0"
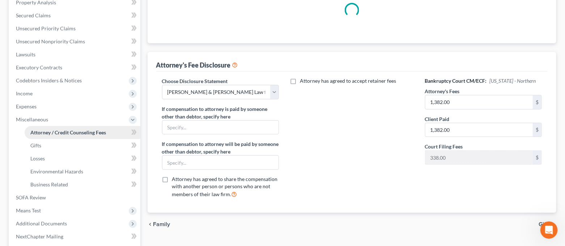
scroll to position [28, 0]
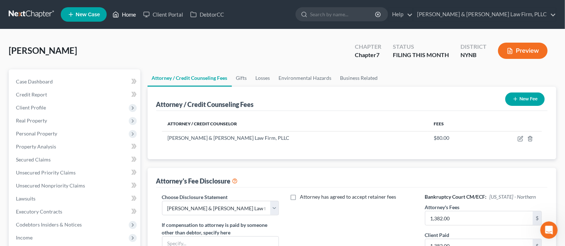
click at [123, 20] on link "Home" at bounding box center [124, 14] width 31 height 13
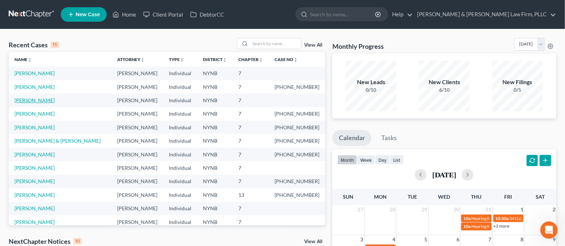
click at [36, 101] on link "[PERSON_NAME]" at bounding box center [34, 100] width 40 height 6
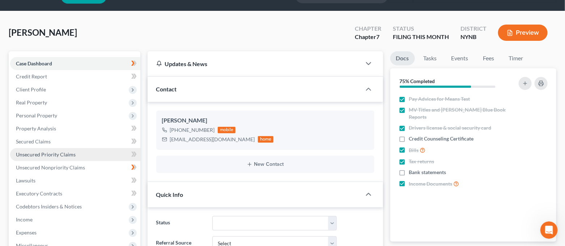
scroll to position [48, 0]
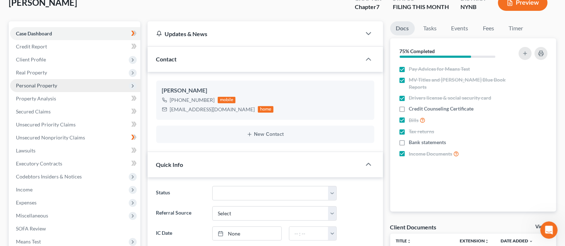
click at [56, 89] on span "Personal Property" at bounding box center [75, 85] width 130 height 13
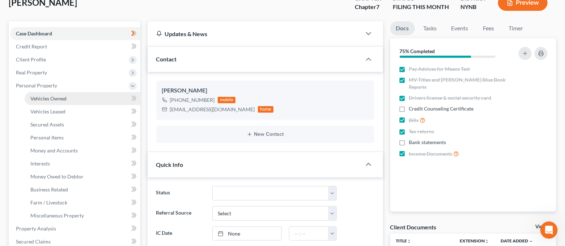
click at [62, 101] on span "Vehicles Owned" at bounding box center [48, 98] width 36 height 6
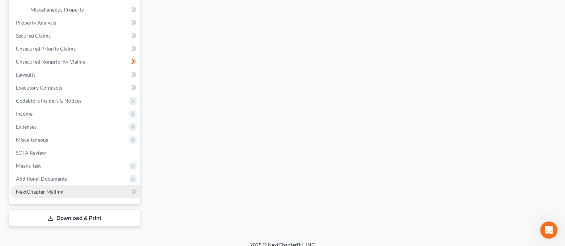
scroll to position [261, 0]
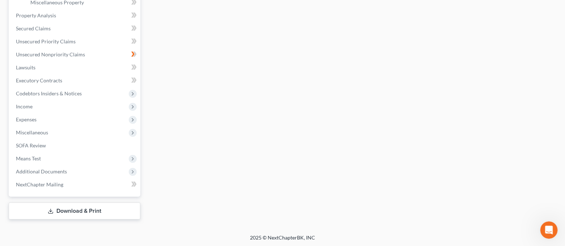
click at [94, 216] on link "Download & Print" at bounding box center [75, 211] width 132 height 17
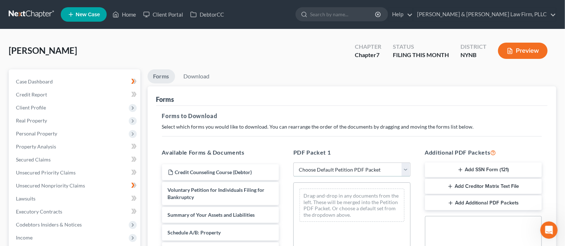
click at [317, 171] on select "Choose Default Petition PDF Packet Complete Bankruptcy Petition (all forms and …" at bounding box center [351, 170] width 117 height 14
select select "0"
click at [293, 163] on select "Choose Default Petition PDF Packet Complete Bankruptcy Petition (all forms and …" at bounding box center [351, 170] width 117 height 14
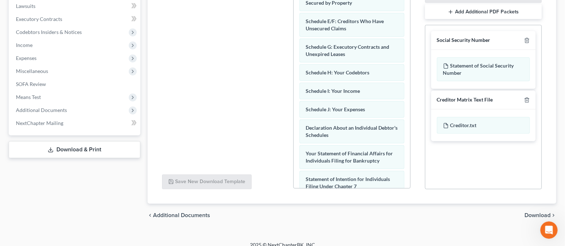
scroll to position [144, 0]
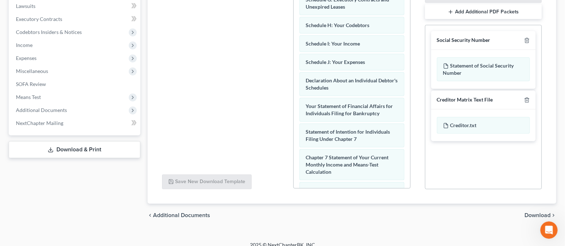
click at [525, 216] on span "Download" at bounding box center [537, 216] width 26 height 6
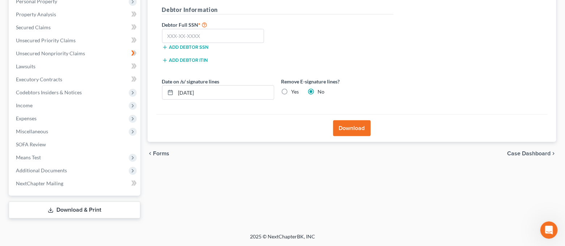
scroll to position [132, 0]
click at [291, 91] on label "Yes" at bounding box center [295, 92] width 8 height 7
click at [294, 91] on input "Yes" at bounding box center [296, 91] width 5 height 5
radio input "true"
radio input "false"
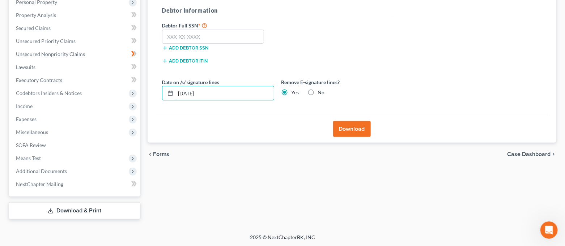
drag, startPoint x: 217, startPoint y: 95, endPoint x: 150, endPoint y: 97, distance: 66.5
click at [150, 97] on div "Download Almost There... Complete Required * Fields Debtor Information Debtor F…" at bounding box center [352, 49] width 409 height 188
type input "[DATE]"
click at [198, 35] on input "text" at bounding box center [213, 37] width 102 height 14
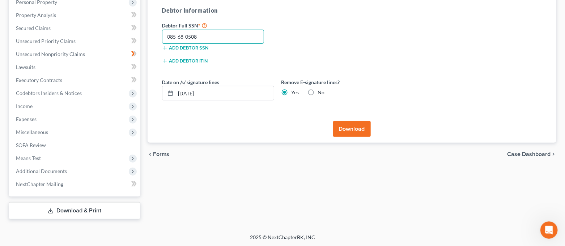
type input "085-68-0508"
click at [346, 132] on button "Download" at bounding box center [352, 129] width 38 height 16
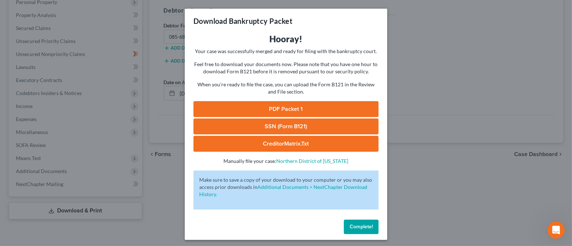
click at [353, 124] on link "SSN (Form B121)" at bounding box center [285, 127] width 185 height 16
click at [277, 122] on link "SSN (Form B121)" at bounding box center [285, 127] width 185 height 16
click at [282, 108] on link "PDF Packet 1" at bounding box center [285, 109] width 185 height 16
click at [434, 98] on div "Download Bankruptcy Packet Hooray! Your case was successfully merged and ready …" at bounding box center [286, 123] width 572 height 246
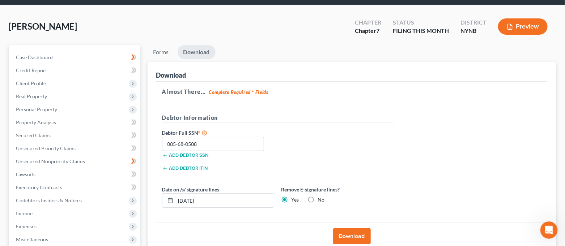
scroll to position [0, 0]
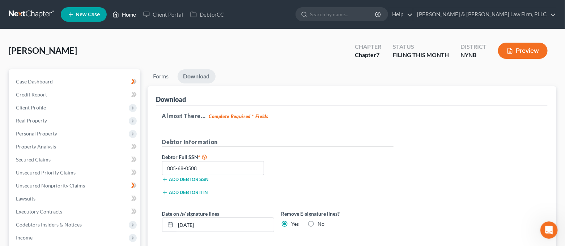
click at [124, 17] on link "Home" at bounding box center [124, 14] width 31 height 13
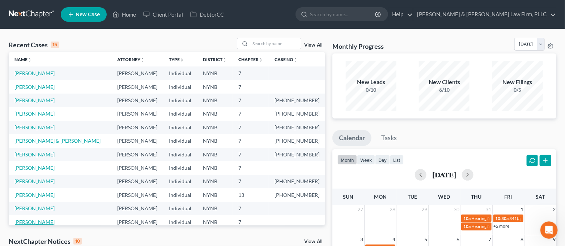
click at [37, 219] on link "[PERSON_NAME]" at bounding box center [34, 222] width 40 height 6
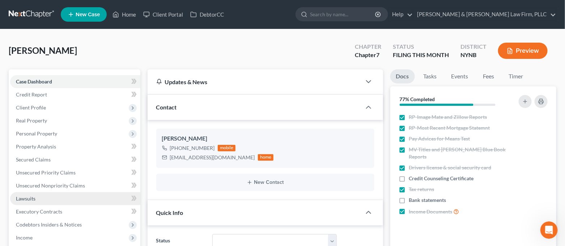
scroll to position [48, 0]
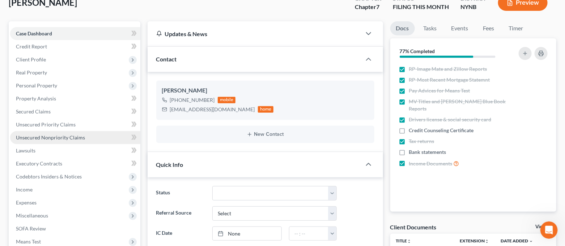
click at [60, 138] on span "Unsecured Nonpriority Claims" at bounding box center [50, 137] width 69 height 6
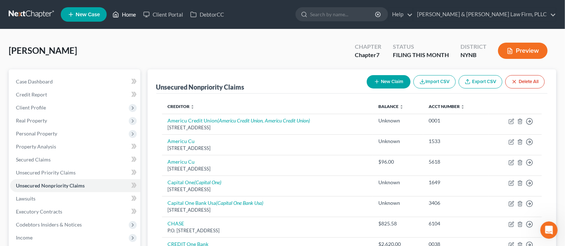
click at [129, 17] on link "Home" at bounding box center [124, 14] width 31 height 13
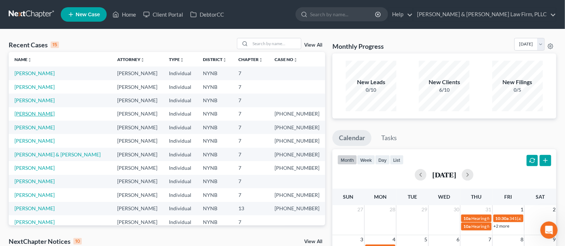
click at [32, 114] on link "[PERSON_NAME]" at bounding box center [34, 114] width 40 height 6
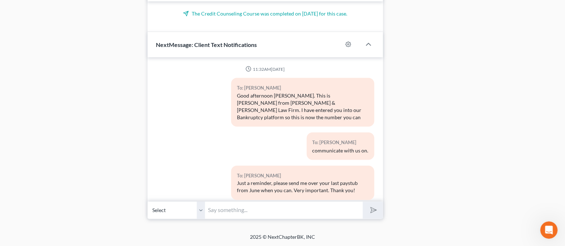
scroll to position [143, 0]
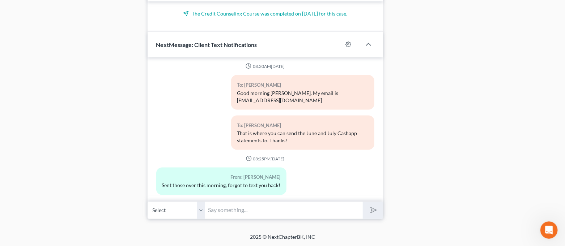
click at [282, 211] on input "text" at bounding box center [284, 211] width 158 height 18
type input "No worries I got them, thank you!"
click at [363, 202] on button "submit" at bounding box center [373, 210] width 20 height 17
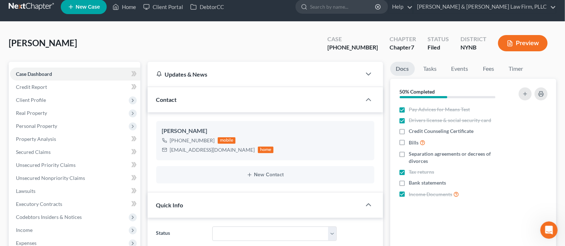
scroll to position [0, 0]
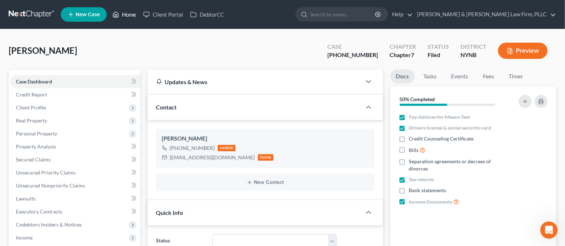
click at [114, 12] on icon at bounding box center [115, 14] width 7 height 9
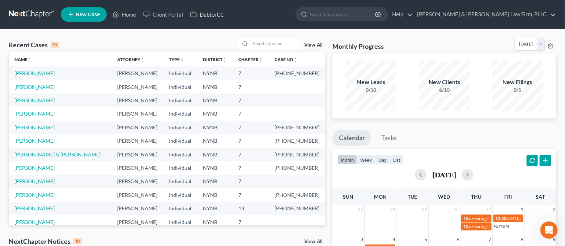
click at [202, 16] on link "DebtorCC" at bounding box center [207, 14] width 41 height 13
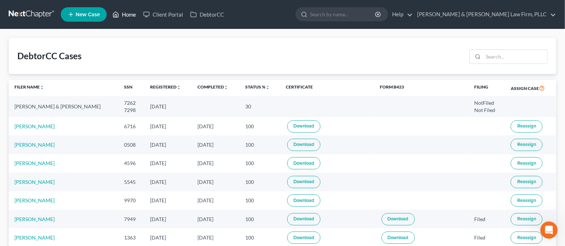
click at [129, 16] on link "Home" at bounding box center [124, 14] width 31 height 13
